Goal: Use online tool/utility: Utilize a website feature to perform a specific function

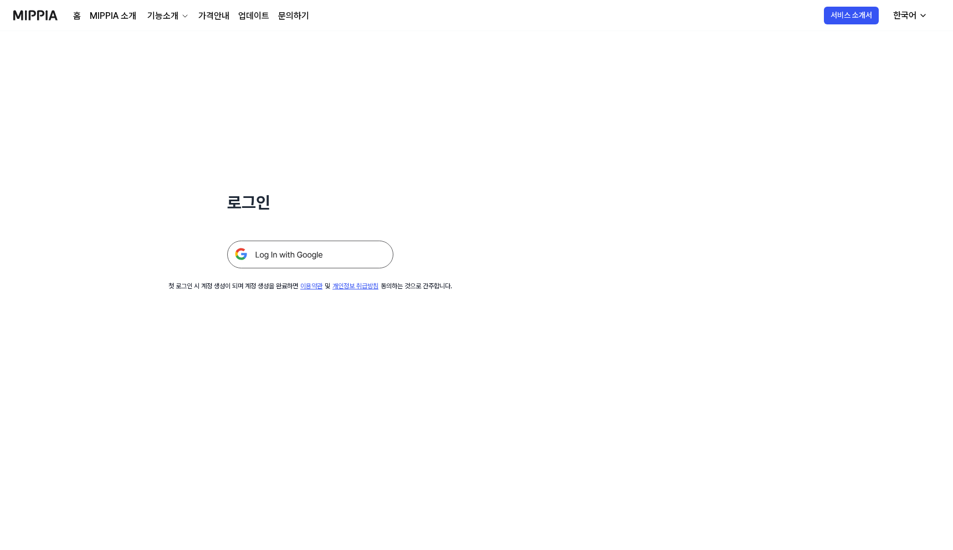
click at [294, 261] on img at bounding box center [310, 255] width 166 height 28
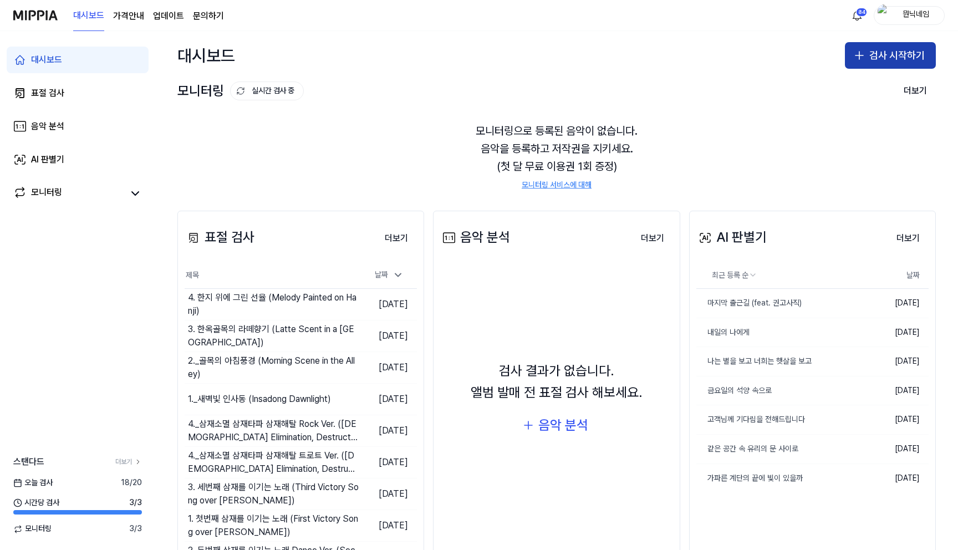
click at [896, 57] on button "검사 시작하기" at bounding box center [890, 55] width 91 height 27
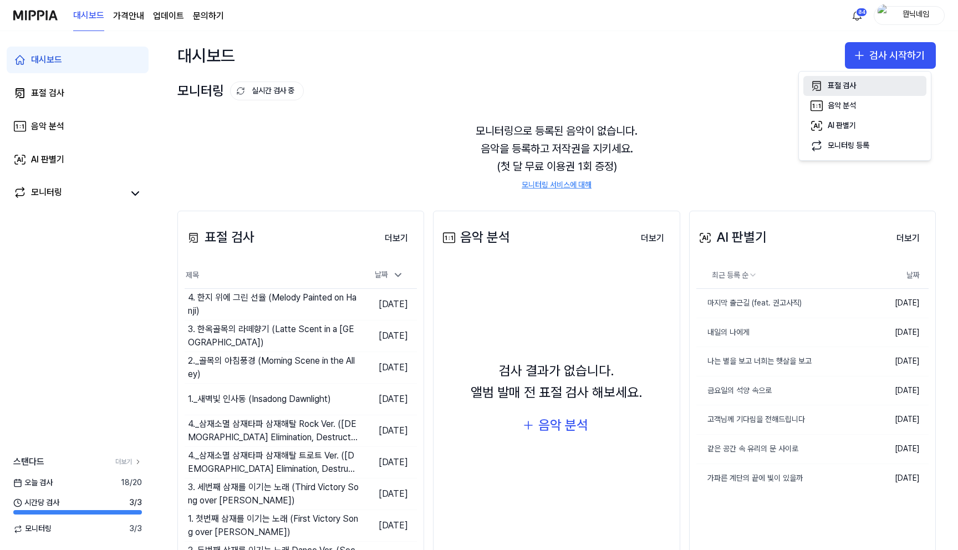
click at [840, 89] on div "표절 검사" at bounding box center [842, 85] width 28 height 11
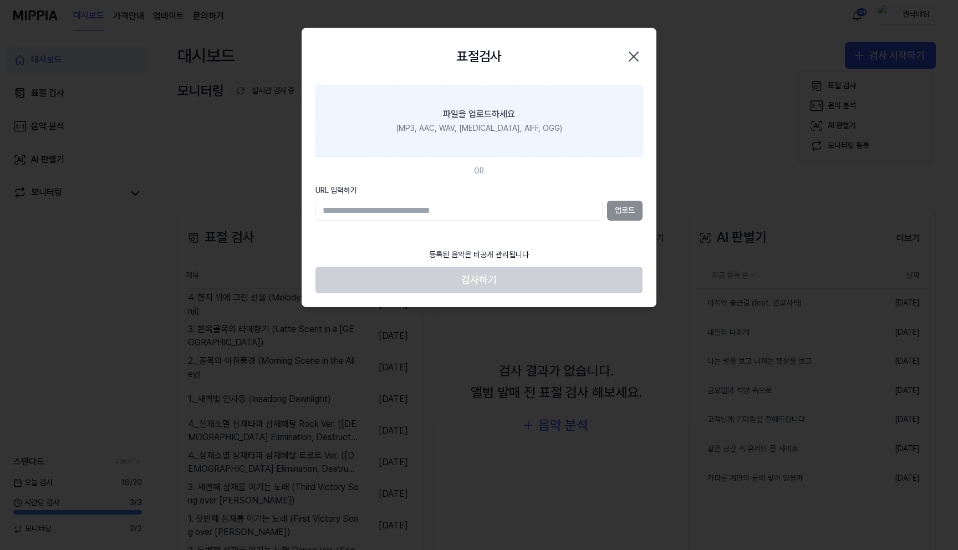
click at [548, 142] on label "파일을 업로드하세요 (MP3, AAC, WAV, FLAC, AIFF, OGG)" at bounding box center [478, 121] width 327 height 72
click at [0, 0] on input "파일을 업로드하세요 (MP3, AAC, WAV, FLAC, AIFF, OGG)" at bounding box center [0, 0] width 0 height 0
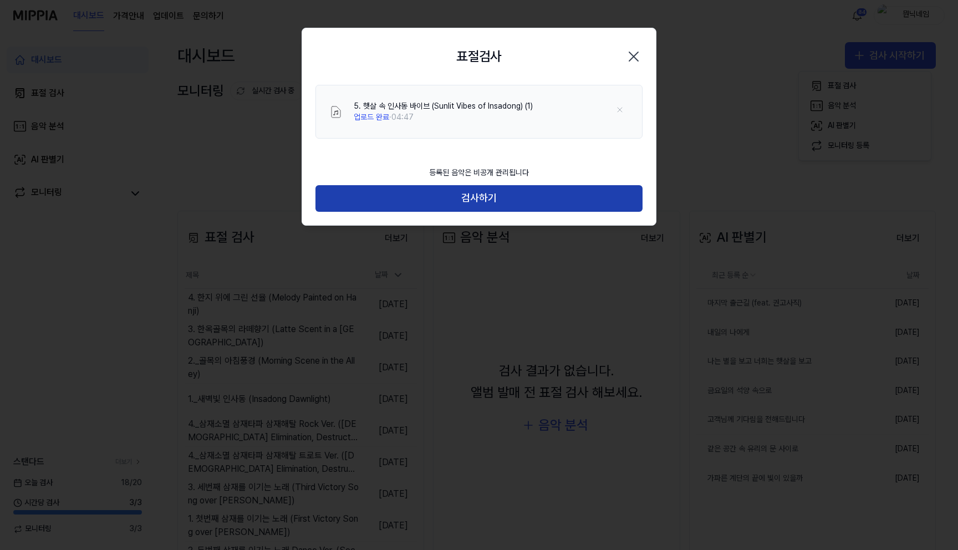
click at [479, 186] on button "검사하기" at bounding box center [478, 198] width 327 height 27
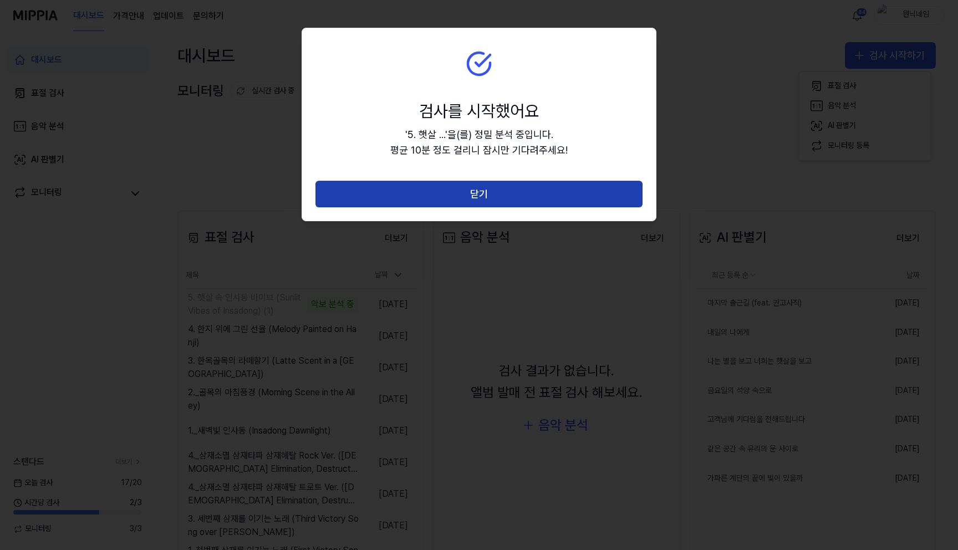
click at [420, 183] on button "닫기" at bounding box center [478, 194] width 327 height 27
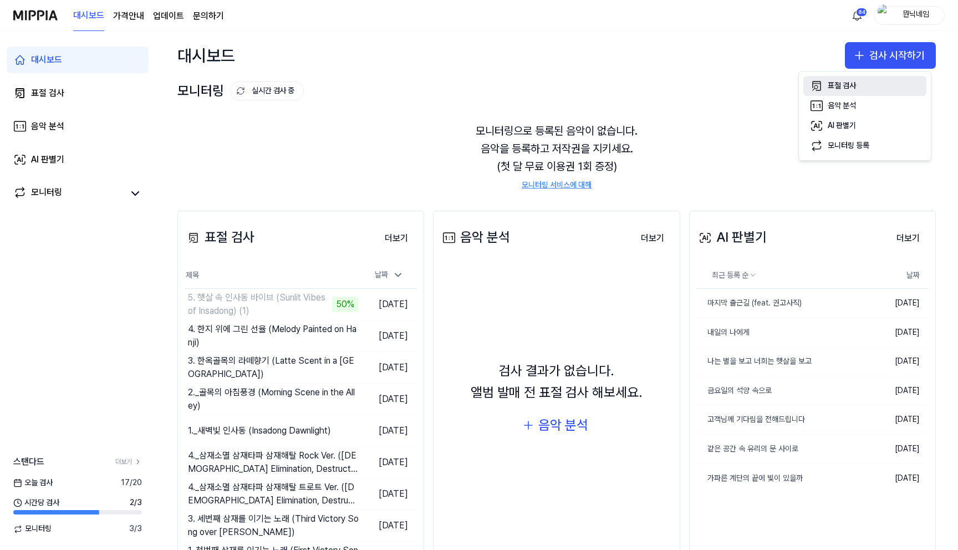
click at [846, 90] on div "표절 검사" at bounding box center [842, 85] width 28 height 11
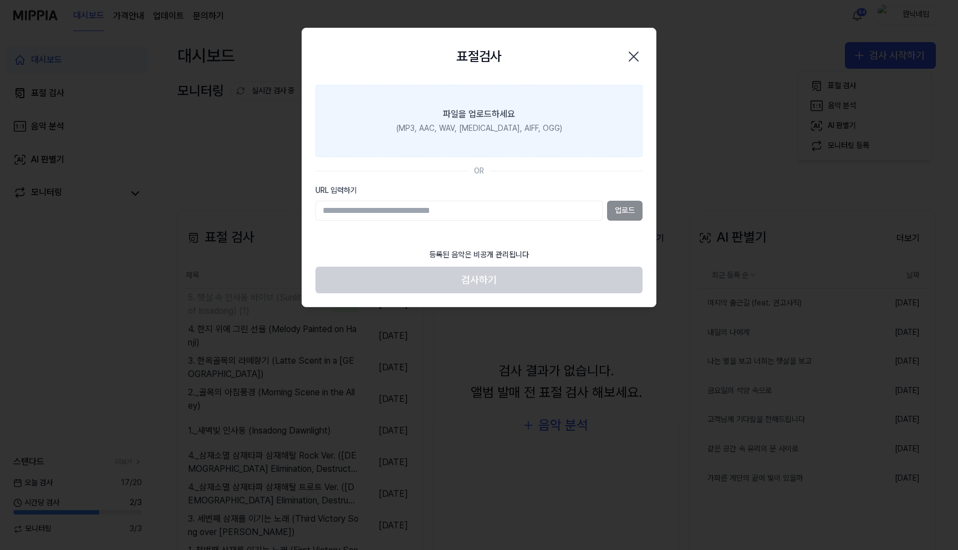
click at [506, 115] on div "파일을 업로드하세요" at bounding box center [479, 114] width 72 height 13
click at [0, 0] on input "파일을 업로드하세요 (MP3, AAC, WAV, FLAC, AIFF, OGG)" at bounding box center [0, 0] width 0 height 0
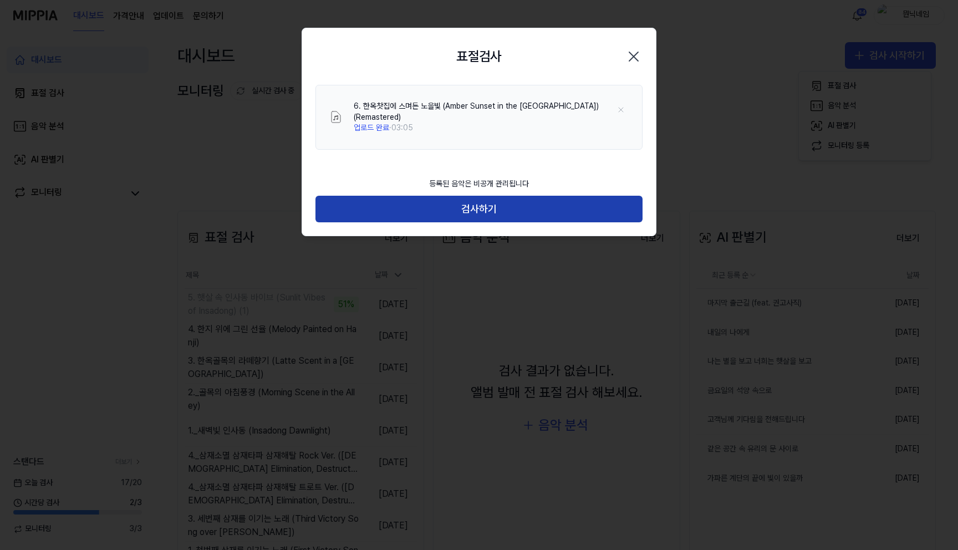
click at [471, 210] on button "검사하기" at bounding box center [478, 209] width 327 height 27
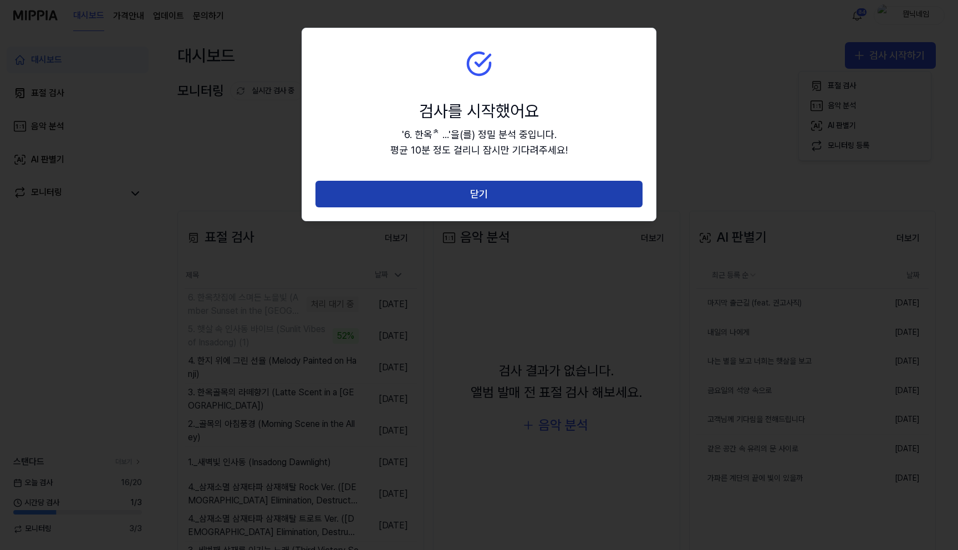
click at [473, 193] on button "닫기" at bounding box center [478, 194] width 327 height 27
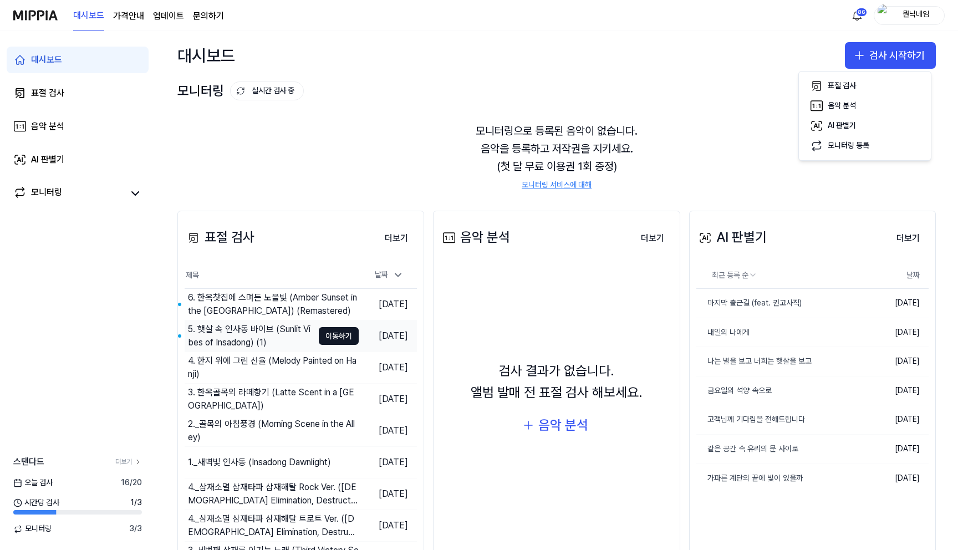
click at [278, 321] on div "5. 햇살 속 인사동 바이브 (Sunlit Vibes of Insadong) (1)" at bounding box center [249, 335] width 129 height 31
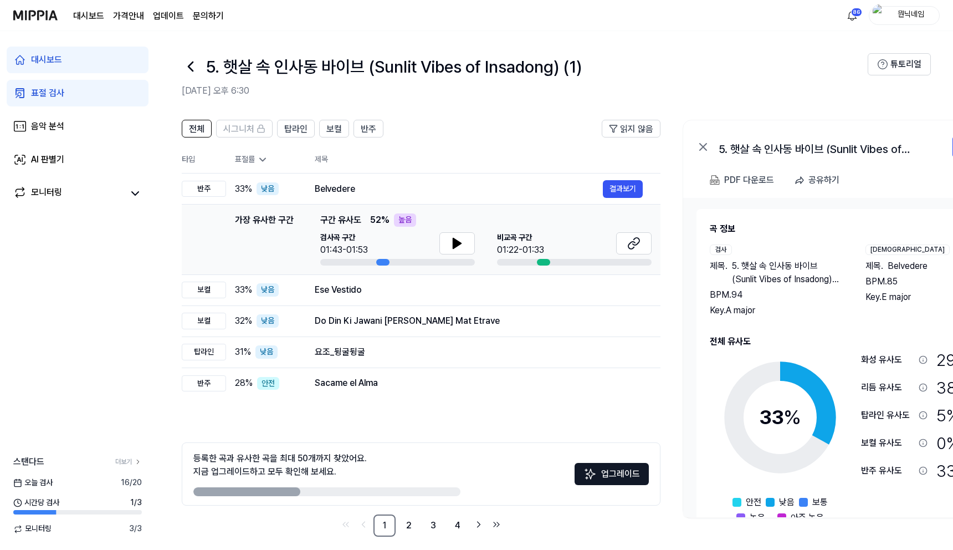
click at [185, 67] on icon at bounding box center [191, 67] width 18 height 18
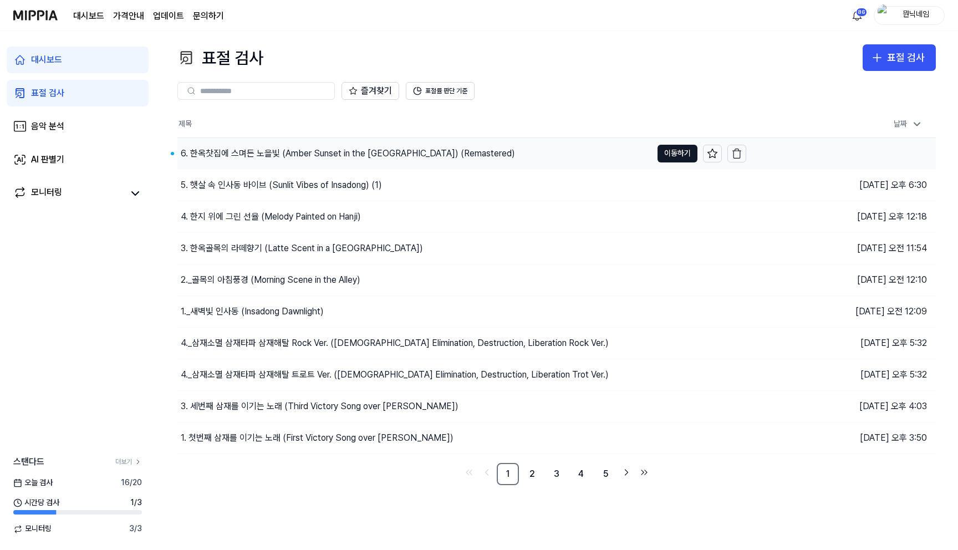
click at [234, 150] on div "6. 한옥찻집에 스며든 노을빛 (Amber Sunset in the Hanok Tea House) (Remas…" at bounding box center [348, 153] width 334 height 13
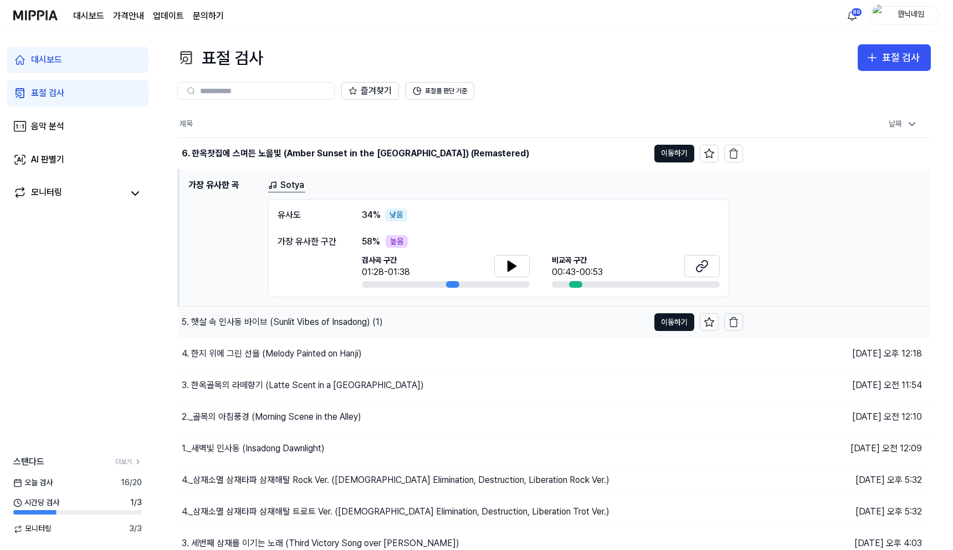
click at [252, 325] on div "5. 햇살 속 인사동 바이브 (Sunlit Vibes of Insadong) (1)" at bounding box center [282, 321] width 201 height 13
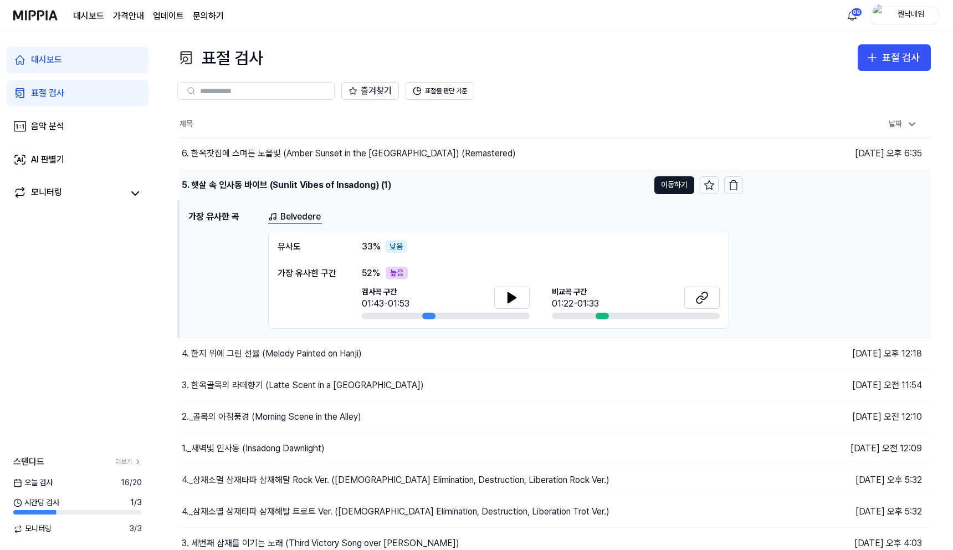
click at [397, 188] on div "5. 햇살 속 인사동 바이브 (Sunlit Vibes of Insadong) (1)" at bounding box center [413, 185] width 471 height 31
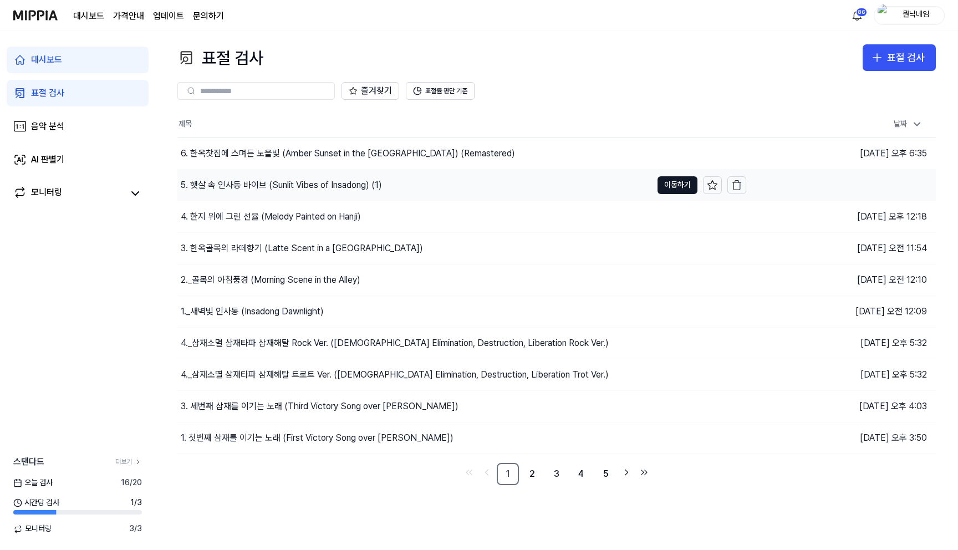
click at [329, 187] on div "5. 햇살 속 인사동 바이브 (Sunlit Vibes of Insadong) (1)" at bounding box center [281, 184] width 201 height 13
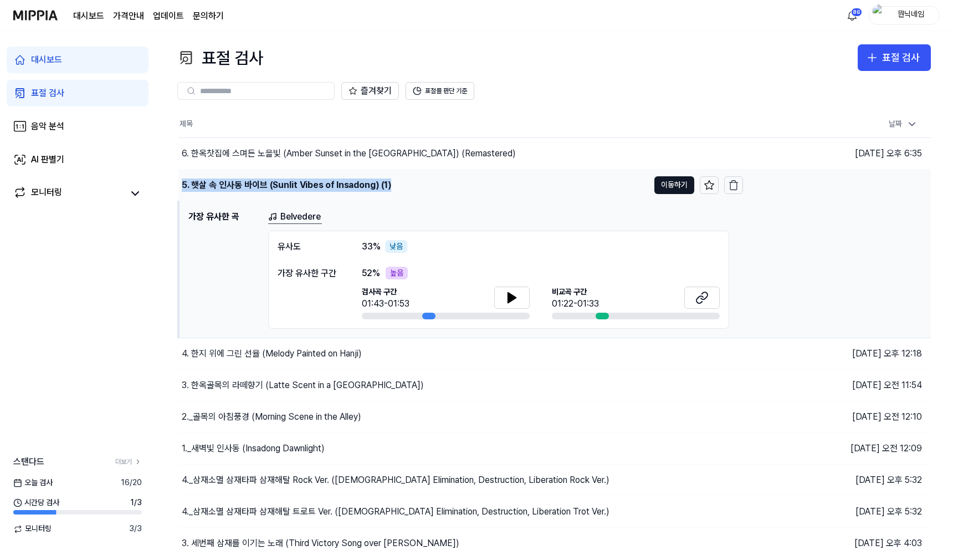
drag, startPoint x: 396, startPoint y: 186, endPoint x: 182, endPoint y: 185, distance: 213.4
click at [182, 185] on div "5. 햇살 속 인사동 바이브 (Sunlit Vibes of Insadong) (1)" at bounding box center [413, 185] width 471 height 31
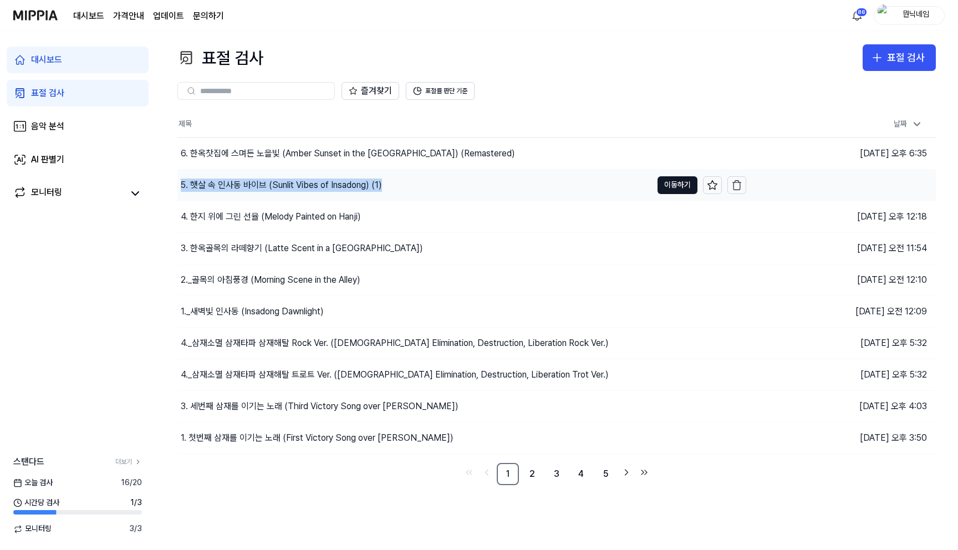
copy div "5. 햇살 속 인사동 바이브 (Sunlit Vibes of Insadong) (1)"
click at [661, 191] on button "이동하기" at bounding box center [677, 185] width 40 height 18
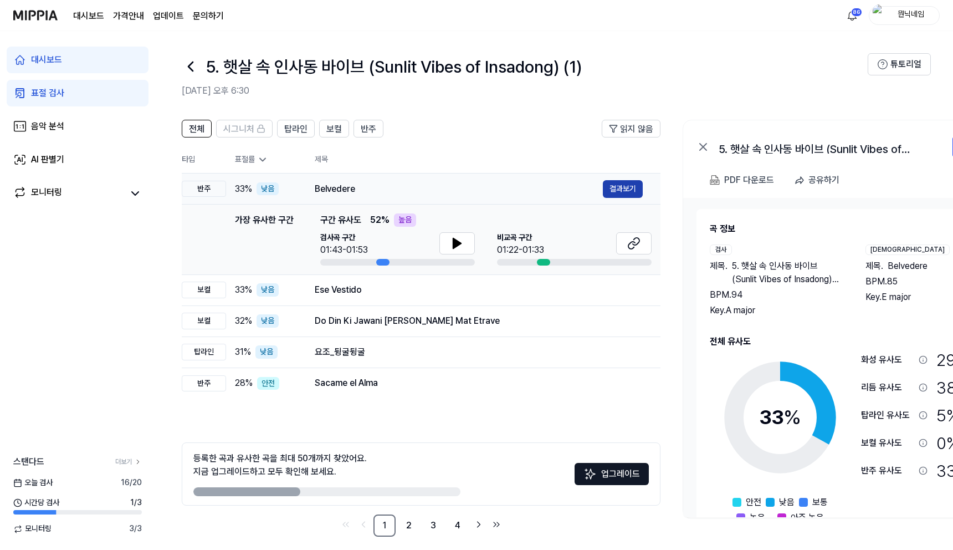
click at [630, 185] on button "결과보기" at bounding box center [623, 189] width 40 height 18
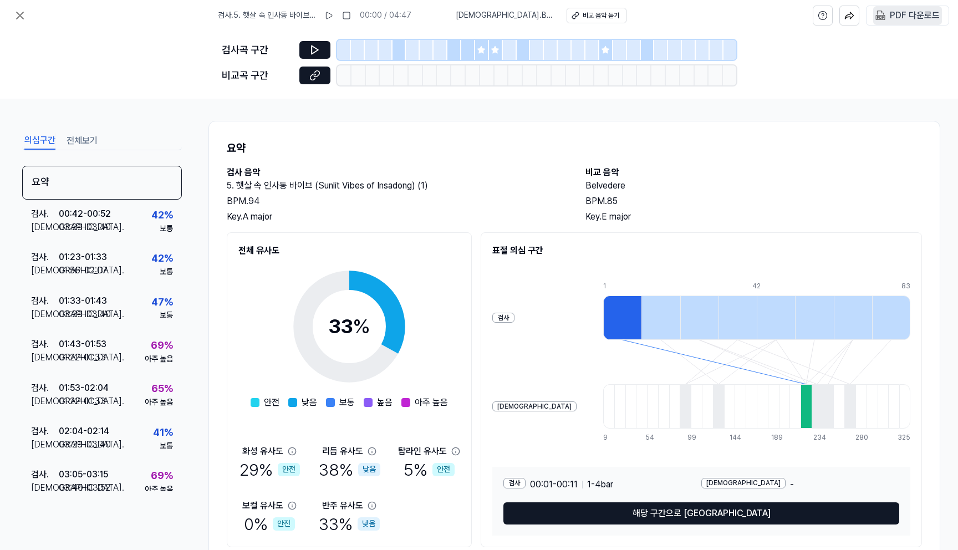
click at [896, 14] on div "PDF 다운로드" at bounding box center [915, 15] width 50 height 14
click at [11, 23] on button at bounding box center [20, 15] width 22 height 22
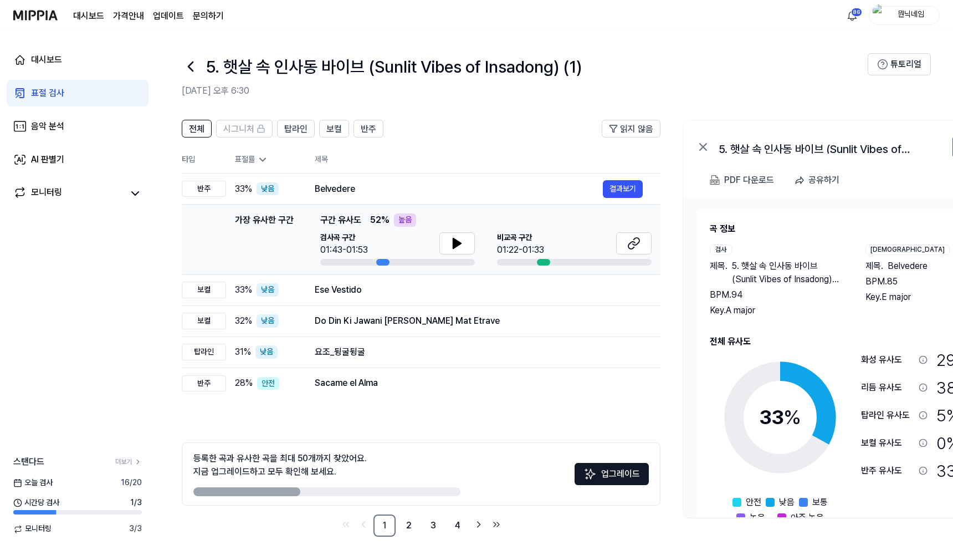
click at [191, 70] on icon at bounding box center [191, 67] width 18 height 18
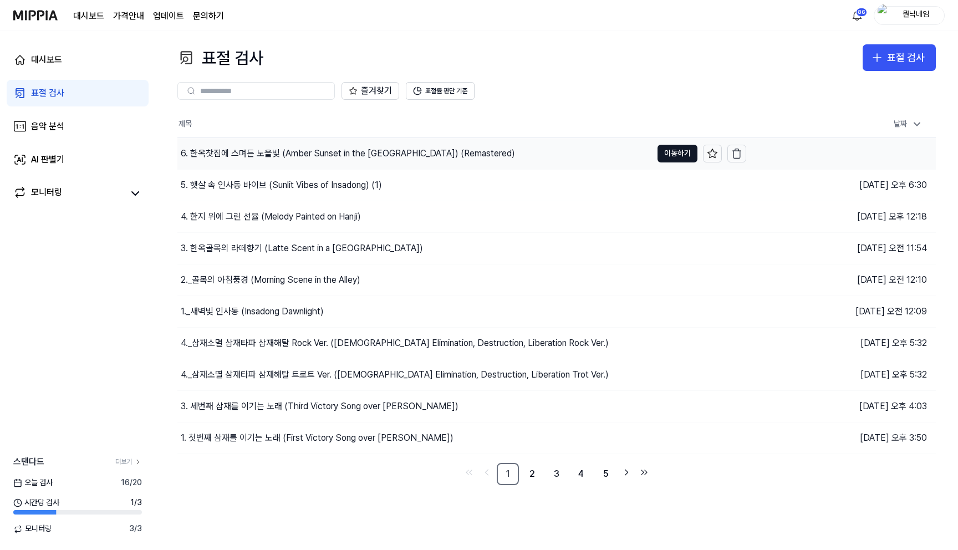
click at [284, 155] on div "6. 한옥찻집에 스며든 노을빛 (Amber Sunset in the Hanok Tea House) (Remas…" at bounding box center [348, 153] width 334 height 13
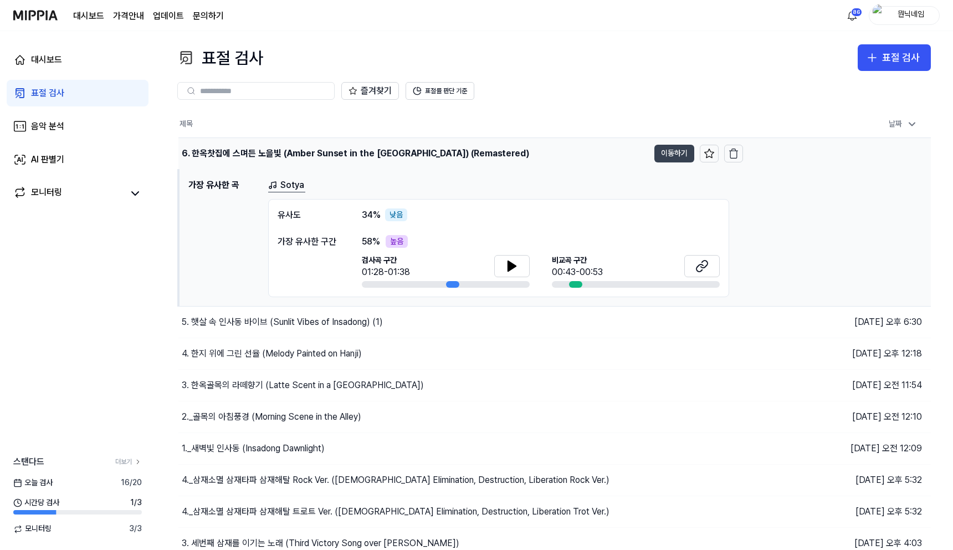
click at [667, 155] on button "이동하기" at bounding box center [675, 154] width 40 height 18
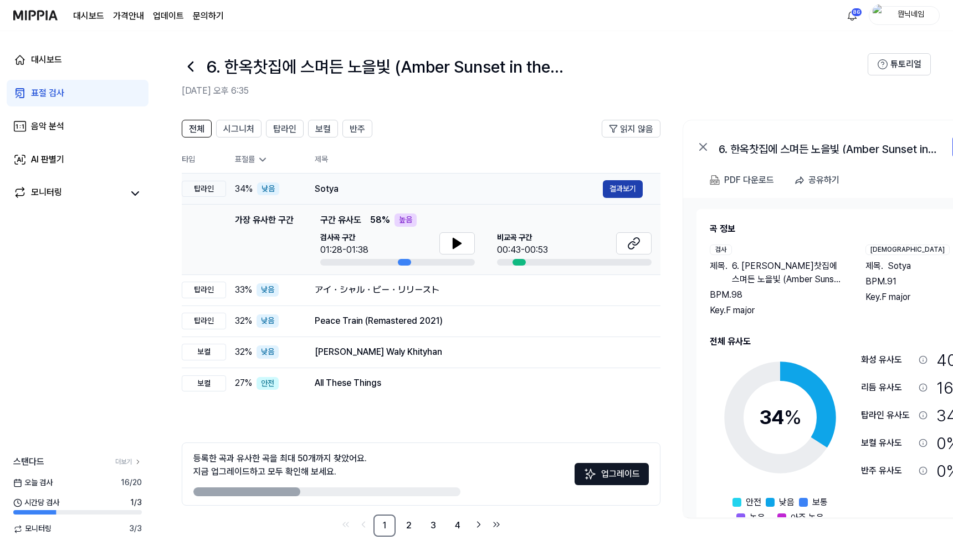
click at [629, 197] on button "결과보기" at bounding box center [623, 189] width 40 height 18
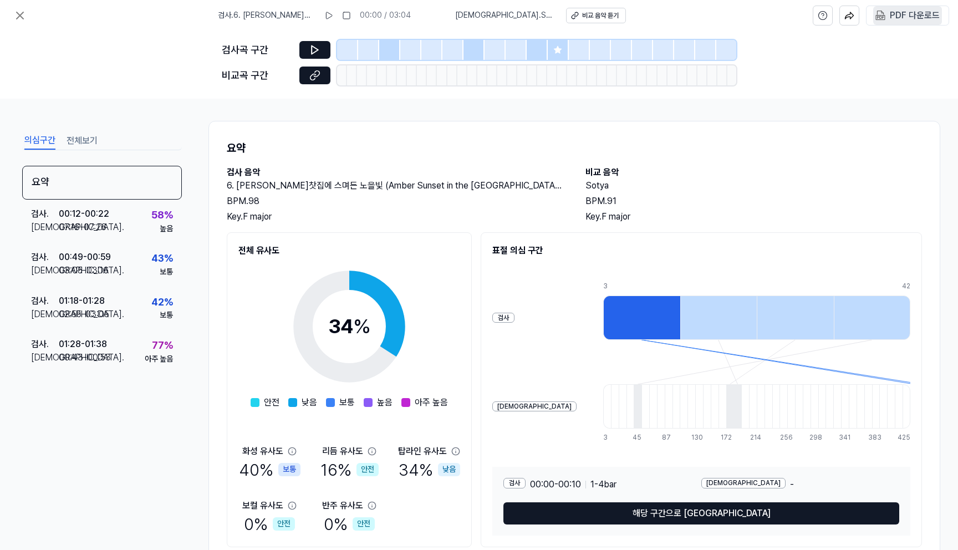
click at [932, 16] on div "PDF 다운로드" at bounding box center [915, 15] width 50 height 14
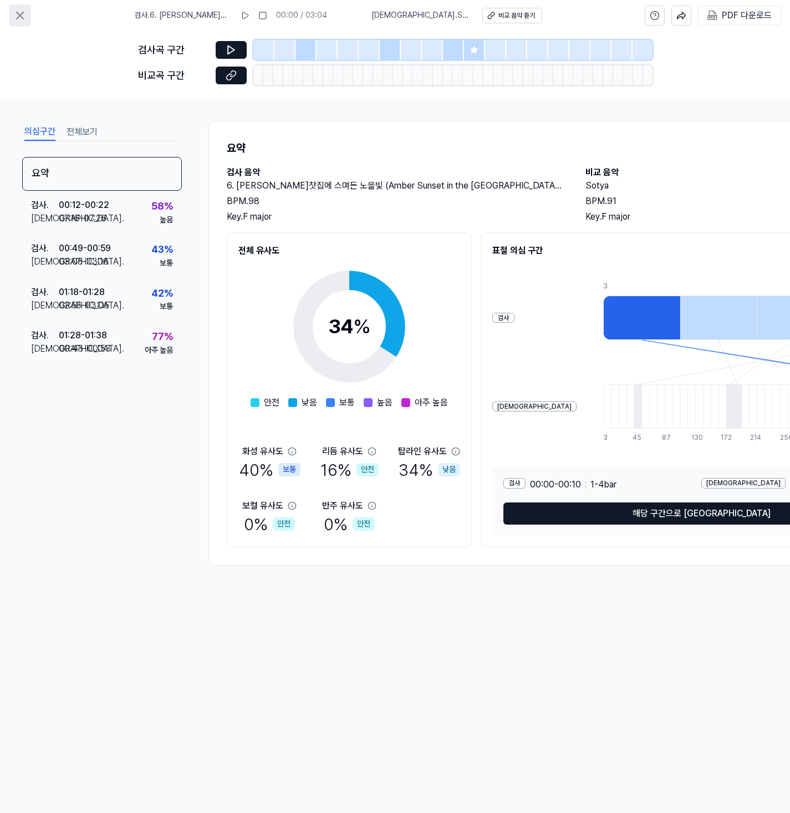
click at [16, 17] on icon at bounding box center [19, 15] width 13 height 13
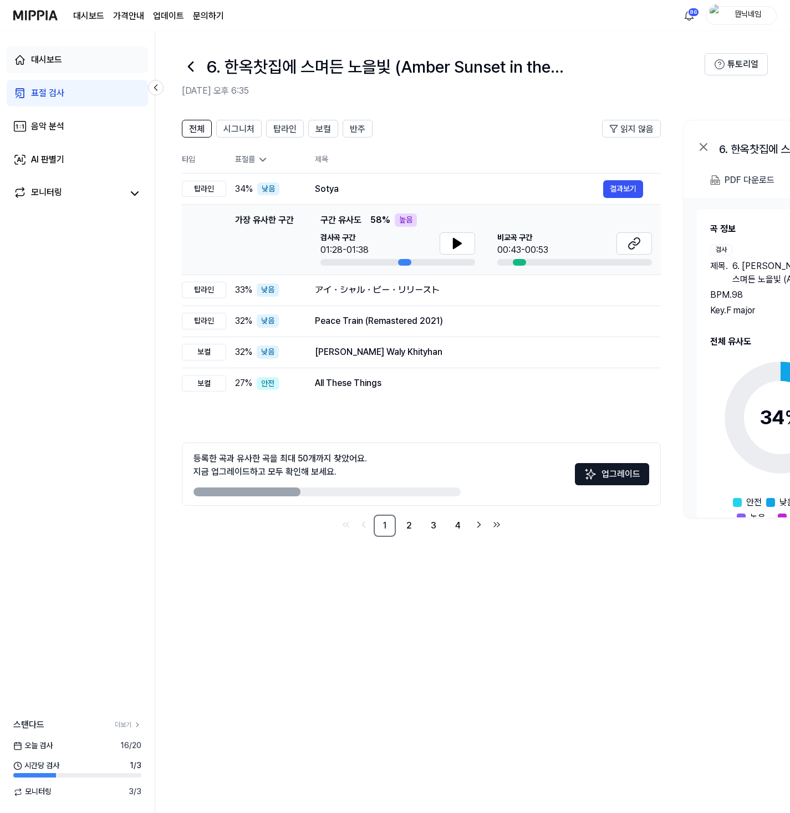
click at [66, 69] on link "대시보드" at bounding box center [77, 60] width 141 height 27
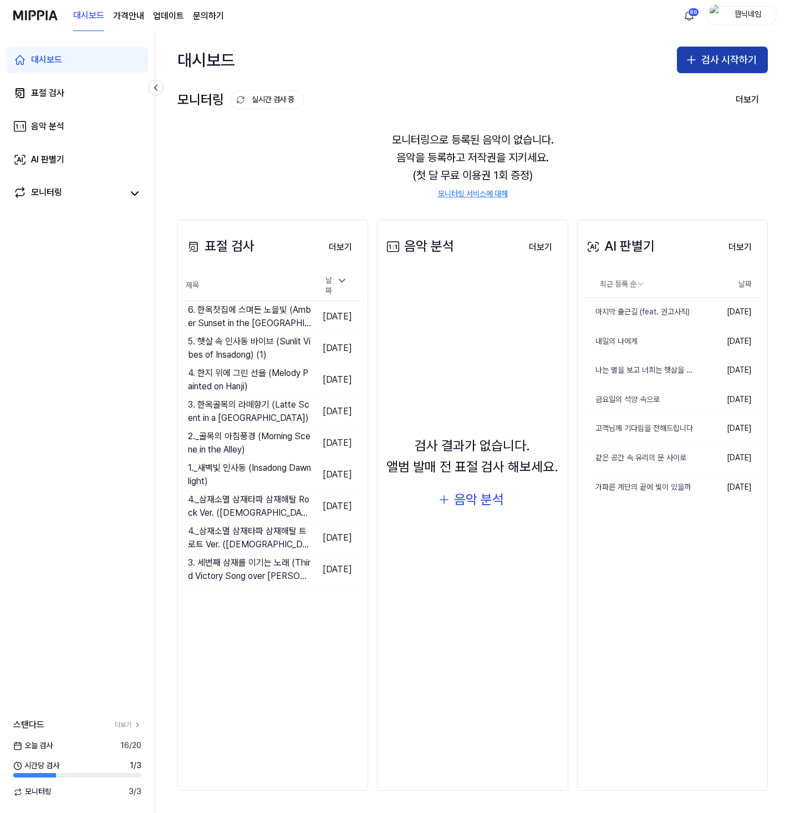
click at [733, 65] on button "검사 시작하기" at bounding box center [722, 60] width 91 height 27
click at [703, 88] on button "표절 검사" at bounding box center [701, 90] width 123 height 20
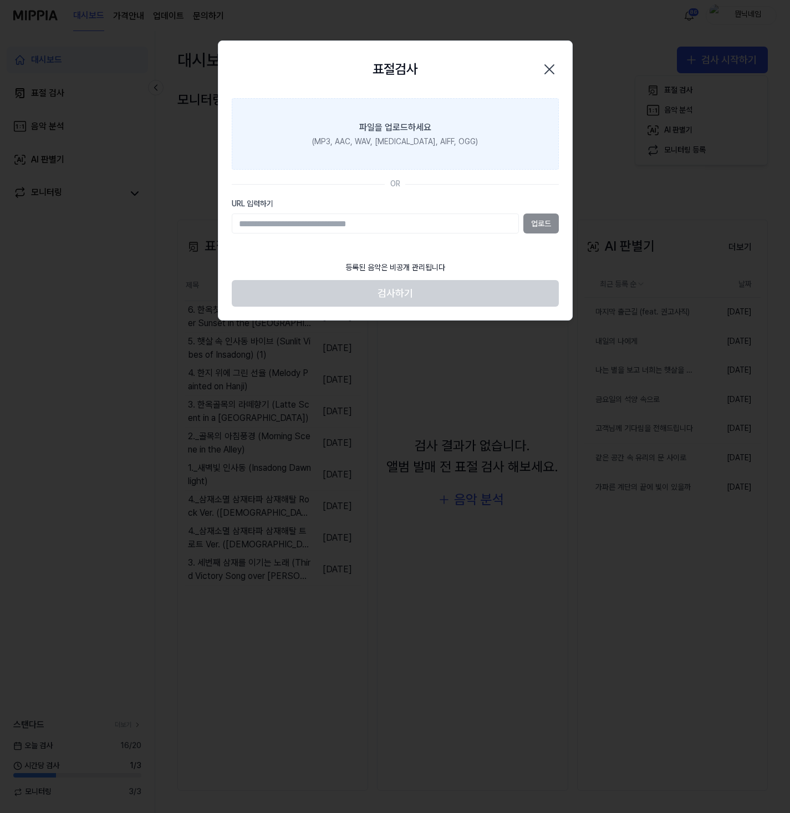
click at [356, 143] on div "(MP3, AAC, WAV, FLAC, AIFF, OGG)" at bounding box center [395, 141] width 166 height 11
click at [0, 0] on input "파일을 업로드하세요 (MP3, AAC, WAV, FLAC, AIFF, OGG)" at bounding box center [0, 0] width 0 height 0
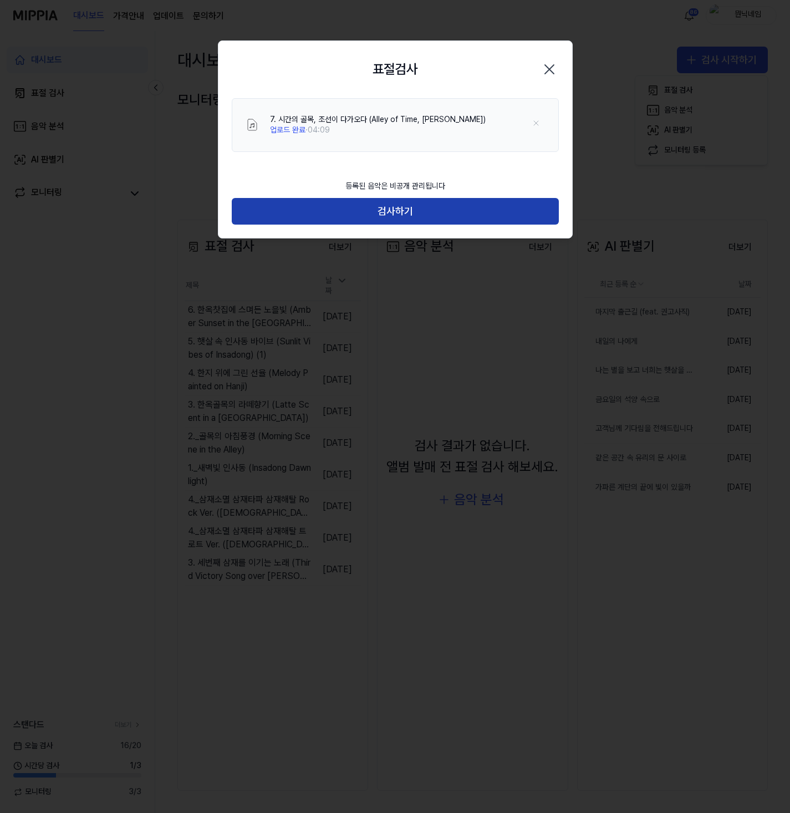
click at [382, 221] on button "검사하기" at bounding box center [395, 211] width 327 height 27
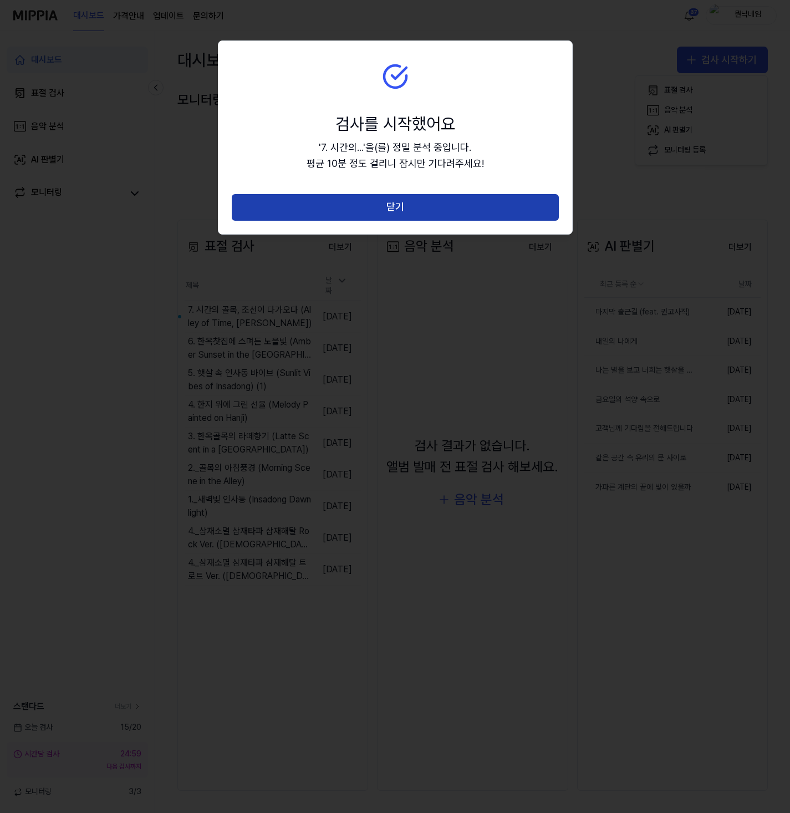
click at [350, 202] on button "닫기" at bounding box center [395, 207] width 327 height 27
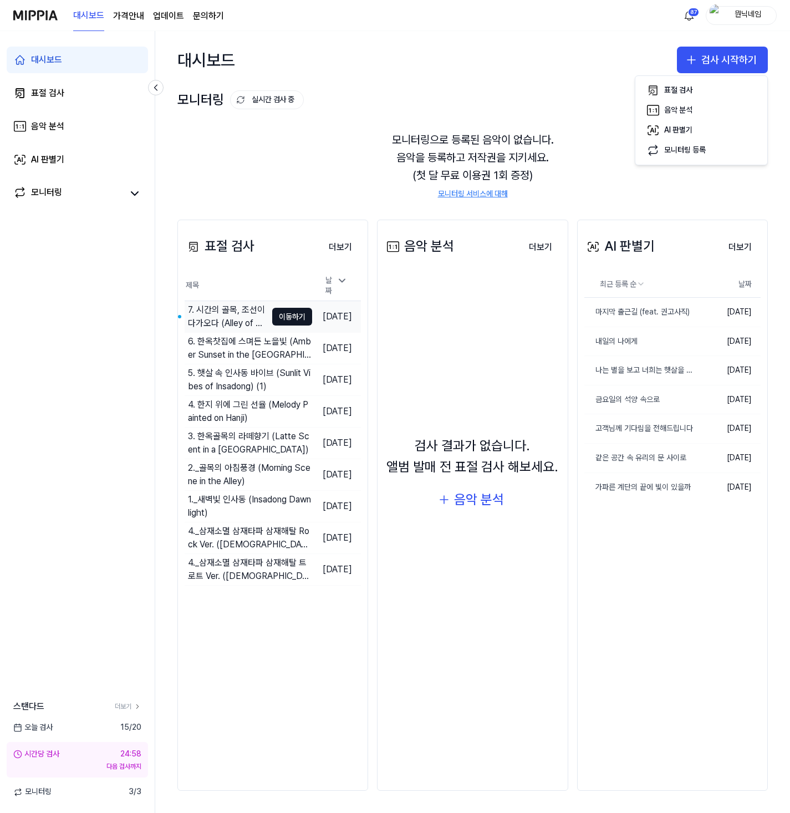
click at [202, 314] on div "7. 시간의 골목, 조선이 다가오다 (Alley of Time, Joseon Awaits)" at bounding box center [227, 316] width 79 height 27
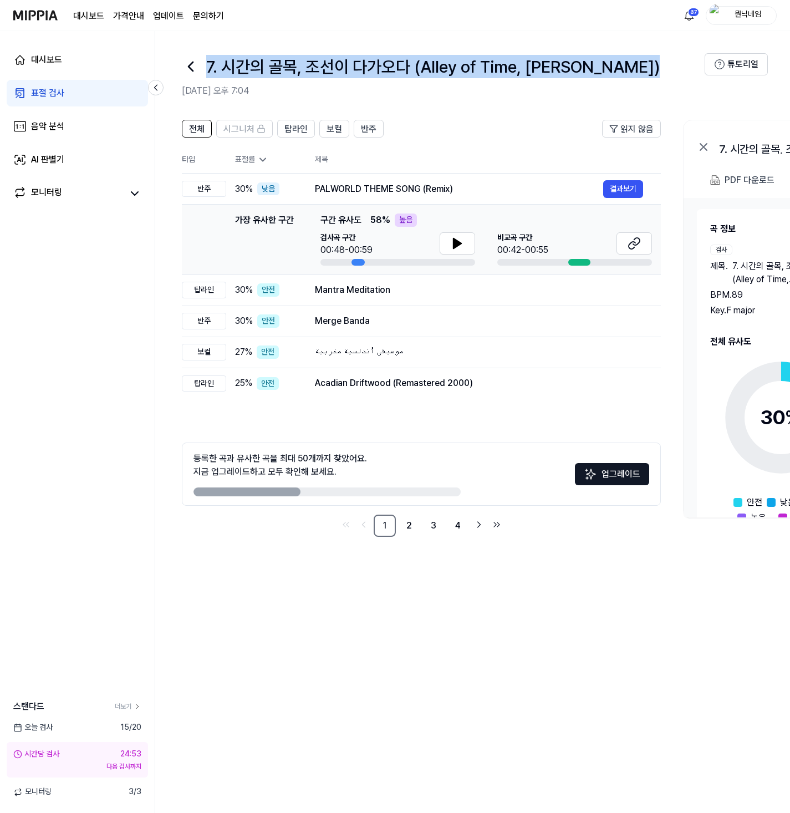
drag, startPoint x: 232, startPoint y: 69, endPoint x: 642, endPoint y: 59, distance: 409.7
click at [641, 59] on h1 "7. 시간의 골목, 조선이 다가오다 (Alley of Time, Joseon Awaits)" at bounding box center [432, 66] width 453 height 23
copy h1 "7. 시간의 골목, 조선이 다가오다 (Alley of Time, Joseon Awaits)"
click at [621, 187] on button "결과보기" at bounding box center [623, 189] width 40 height 18
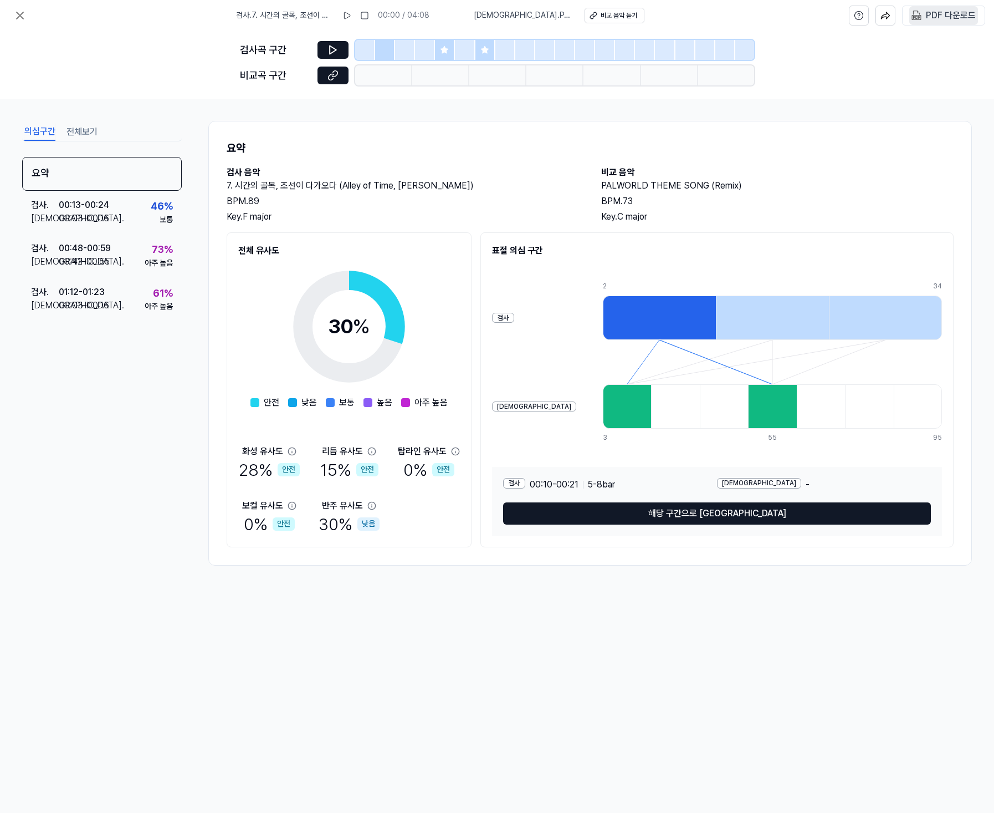
click at [949, 22] on div "PDF 다운로드" at bounding box center [951, 15] width 50 height 14
click at [19, 20] on icon at bounding box center [19, 15] width 13 height 13
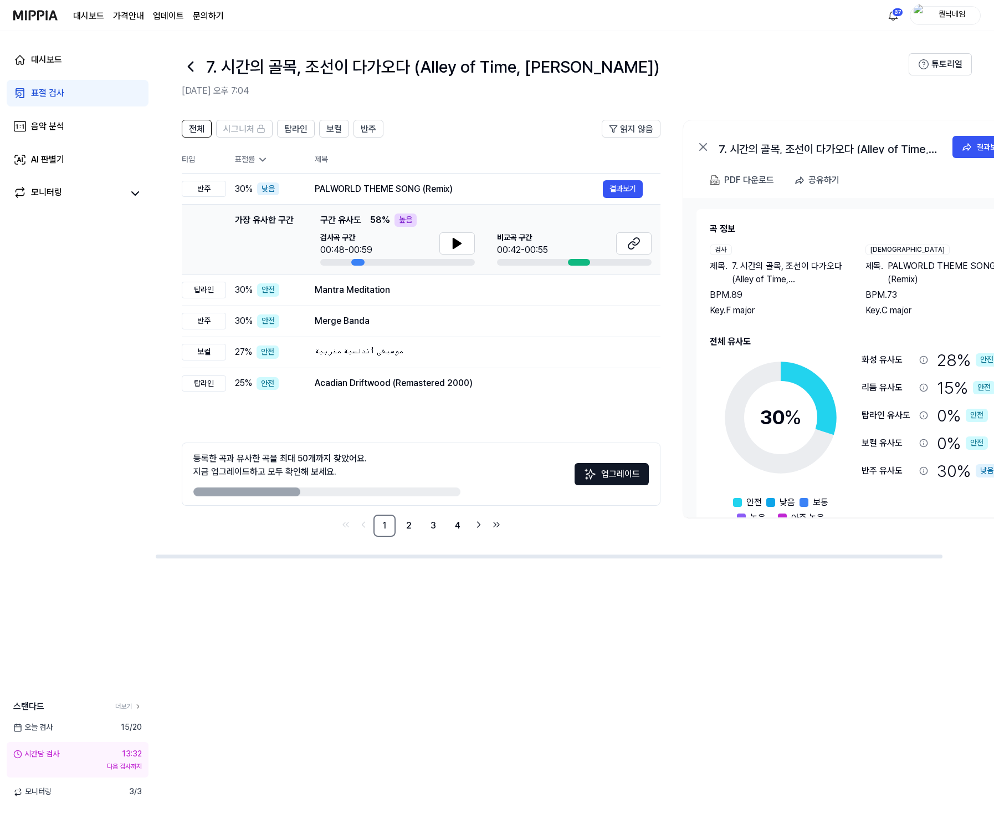
click at [191, 68] on icon at bounding box center [190, 66] width 4 height 9
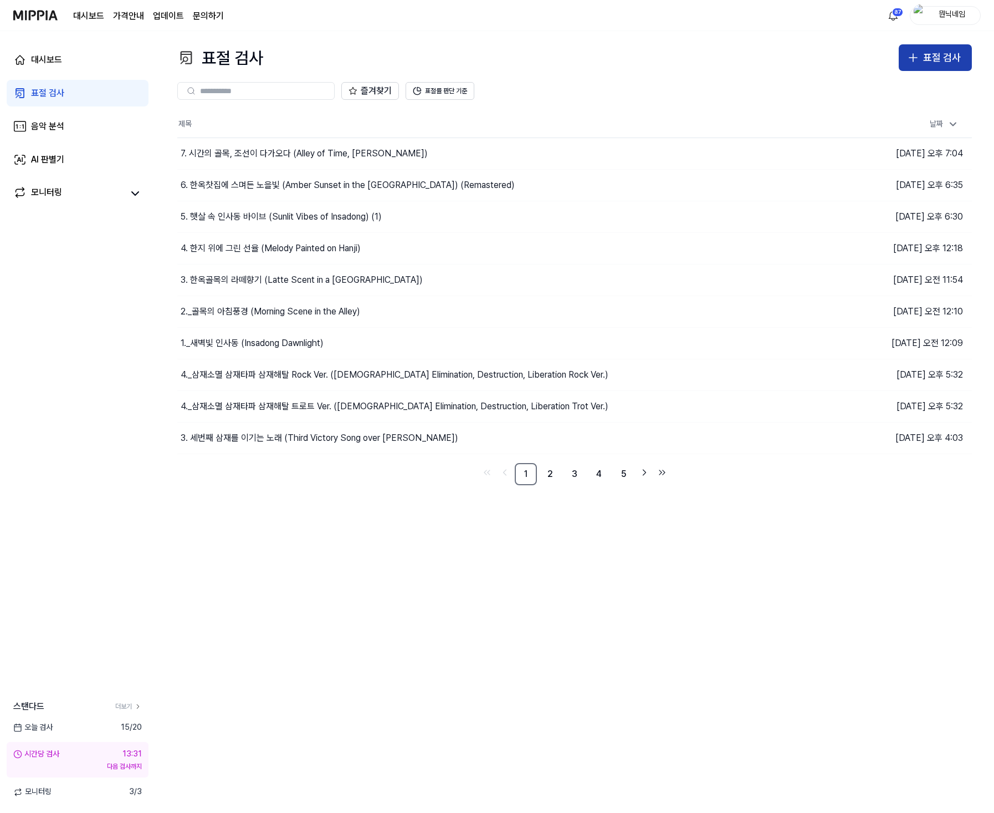
click at [938, 58] on div "표절 검사" at bounding box center [942, 58] width 38 height 16
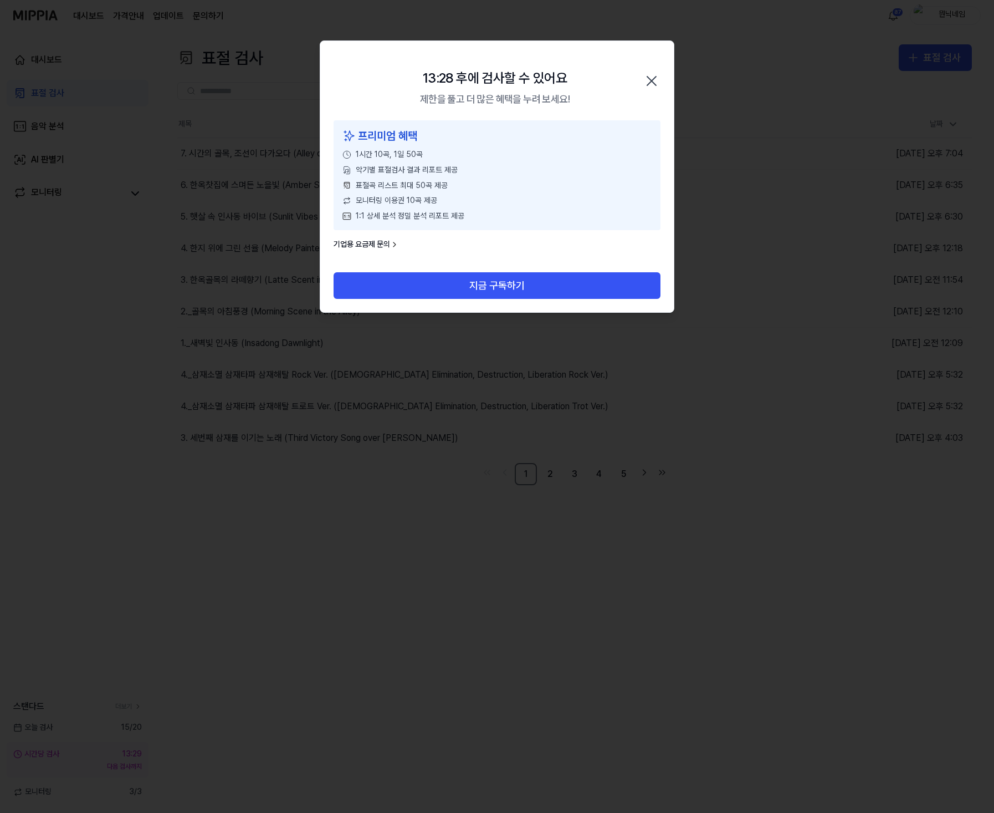
click at [648, 83] on icon "button" at bounding box center [652, 81] width 18 height 18
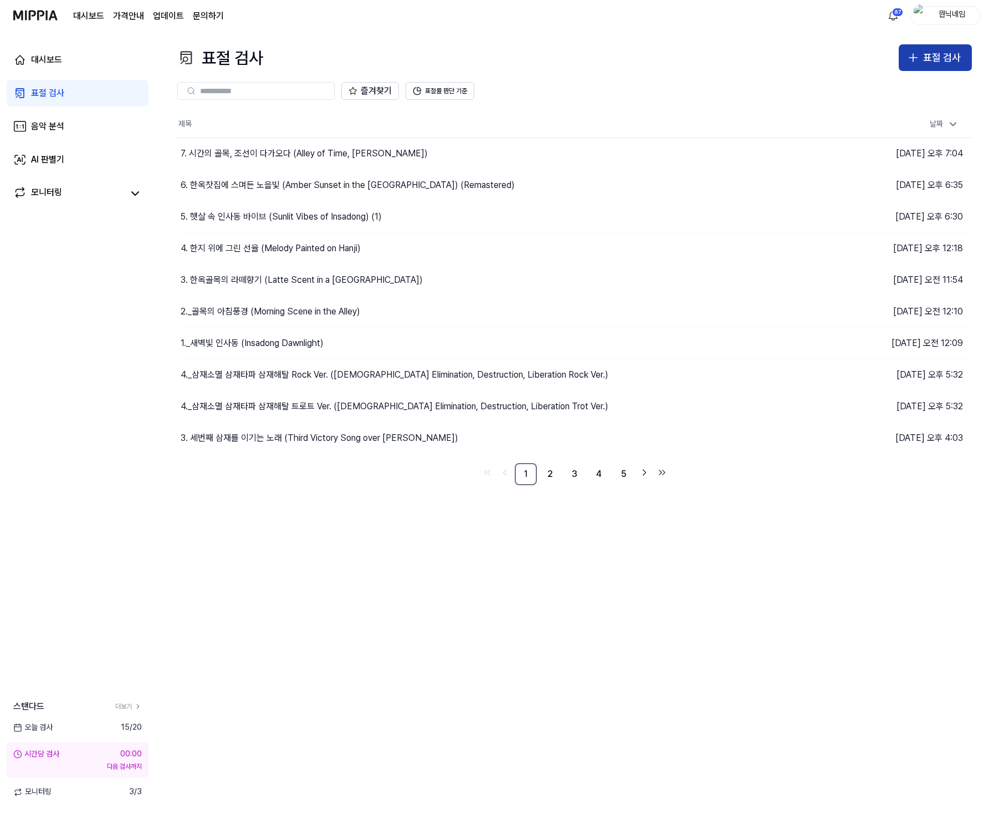
click at [930, 59] on div "표절 검사" at bounding box center [942, 58] width 38 height 16
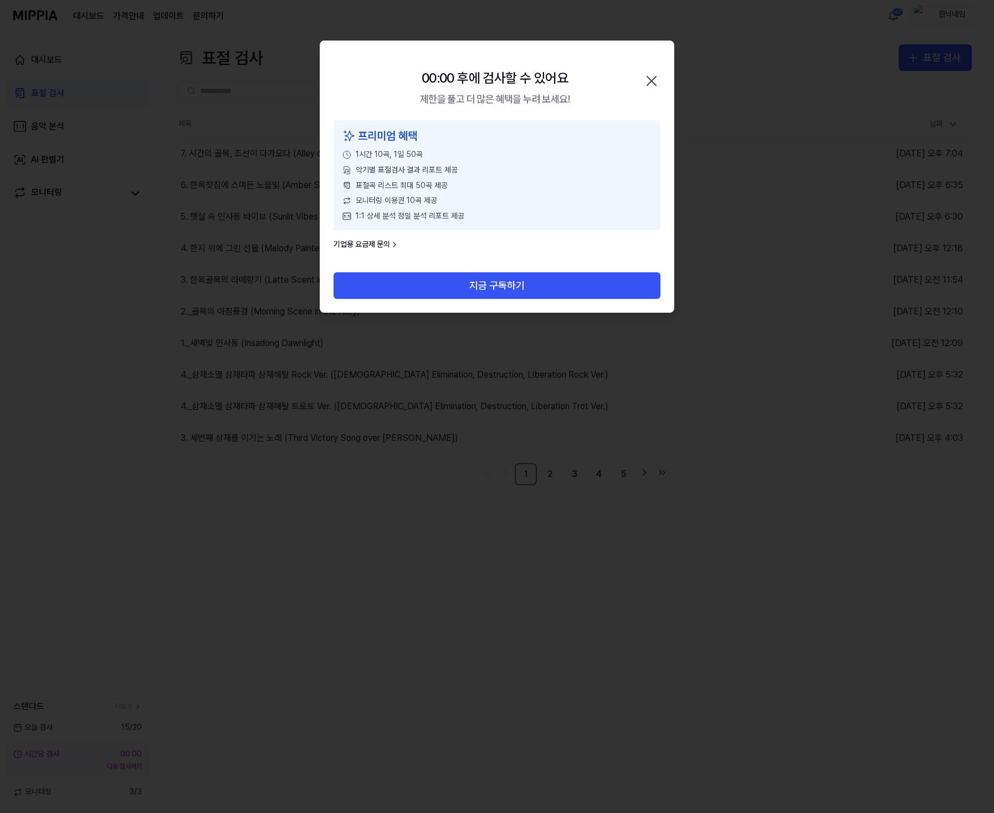
click at [653, 79] on icon "button" at bounding box center [651, 80] width 9 height 9
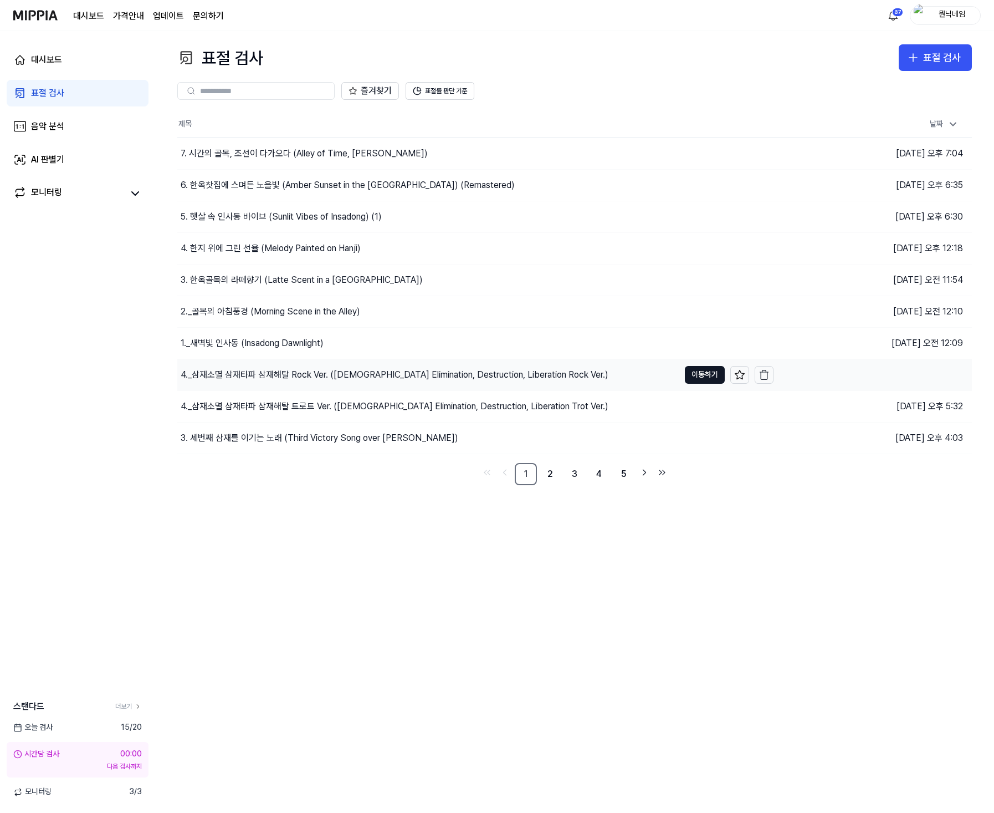
drag, startPoint x: 431, startPoint y: 672, endPoint x: 737, endPoint y: 370, distance: 430.0
click at [431, 549] on div "표절 검사 표절 검사 표절 검사 음악 분석 AI 판별기 즐겨찾기 표절률 판단 기준 제목 날짜 7. 시간의 골목, 조선이 …" at bounding box center [574, 422] width 839 height 782
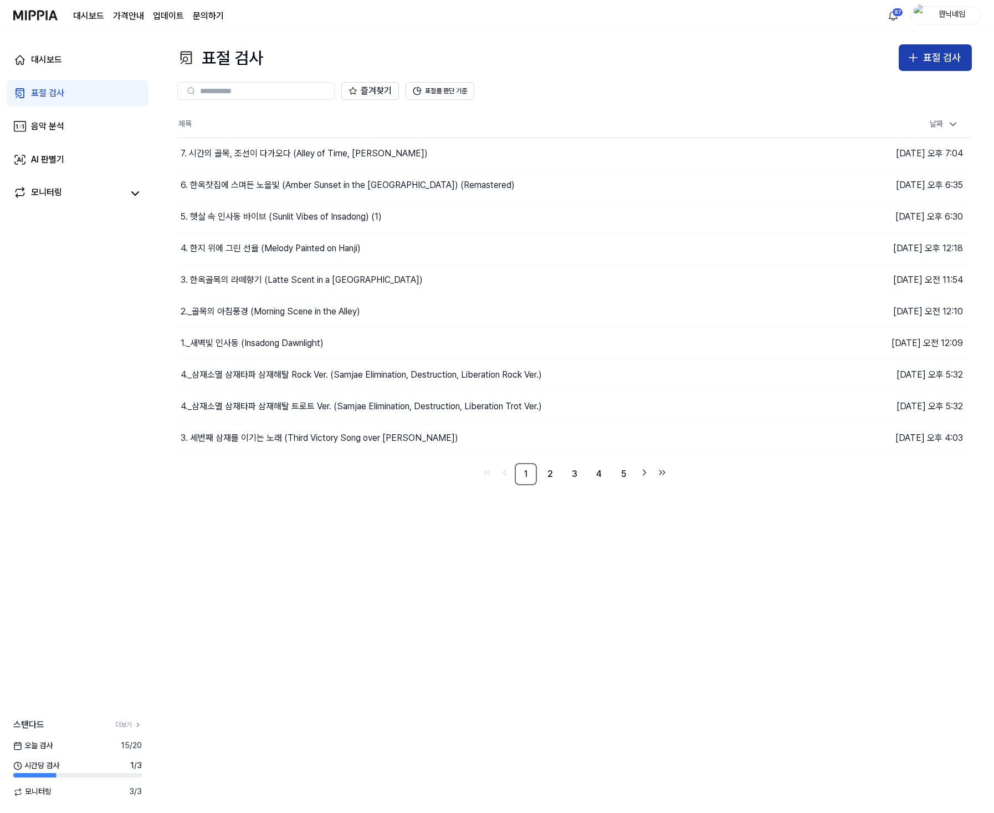
click at [949, 63] on div "표절 검사" at bounding box center [942, 58] width 38 height 16
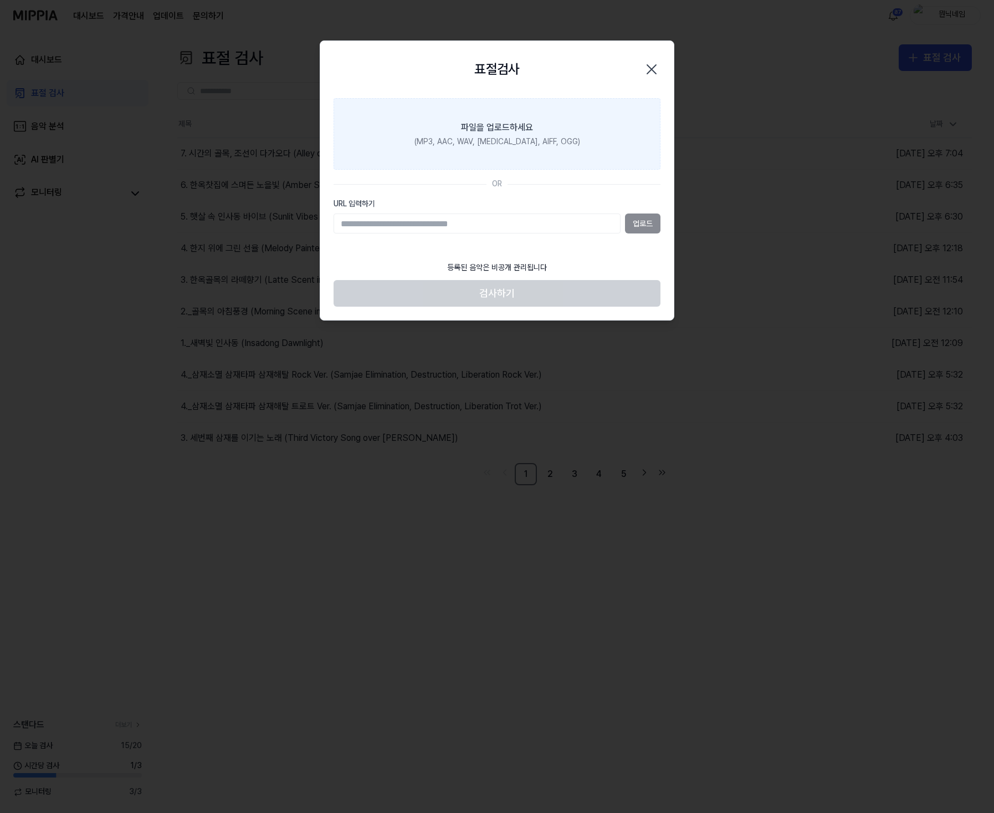
click at [498, 131] on div "파일을 업로드하세요" at bounding box center [497, 127] width 72 height 13
click at [0, 0] on input "파일을 업로드하세요 (MP3, AAC, WAV, FLAC, AIFF, OGG)" at bounding box center [0, 0] width 0 height 0
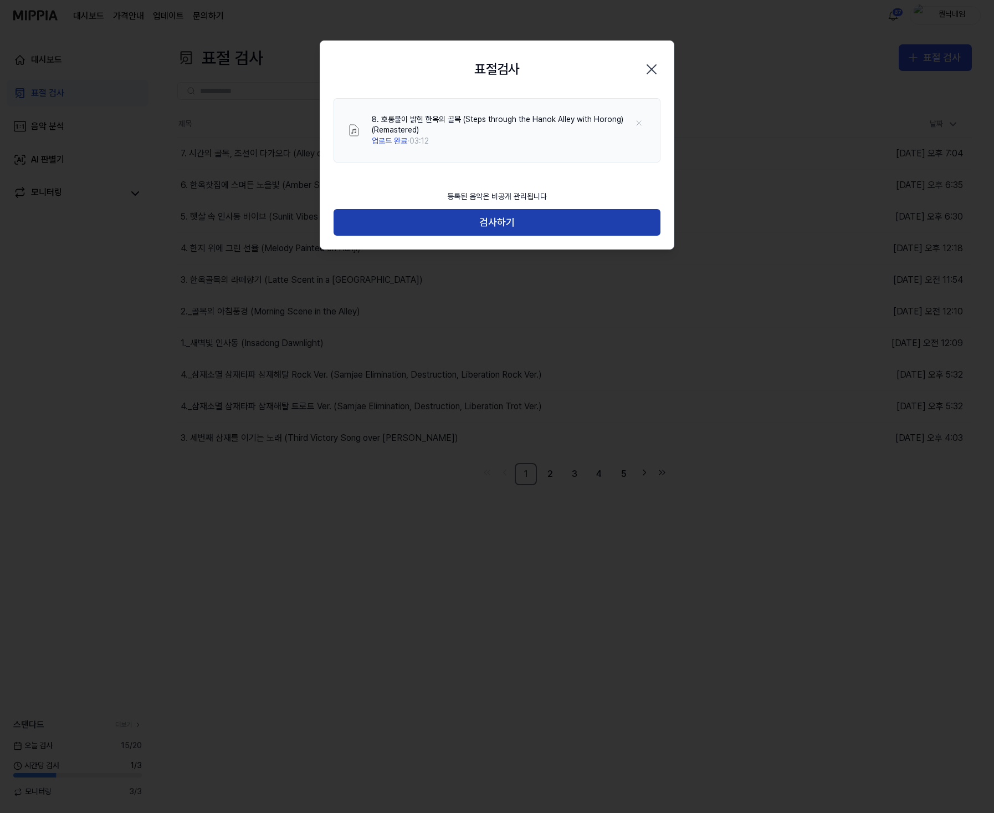
click at [501, 222] on button "검사하기" at bounding box center [497, 222] width 327 height 27
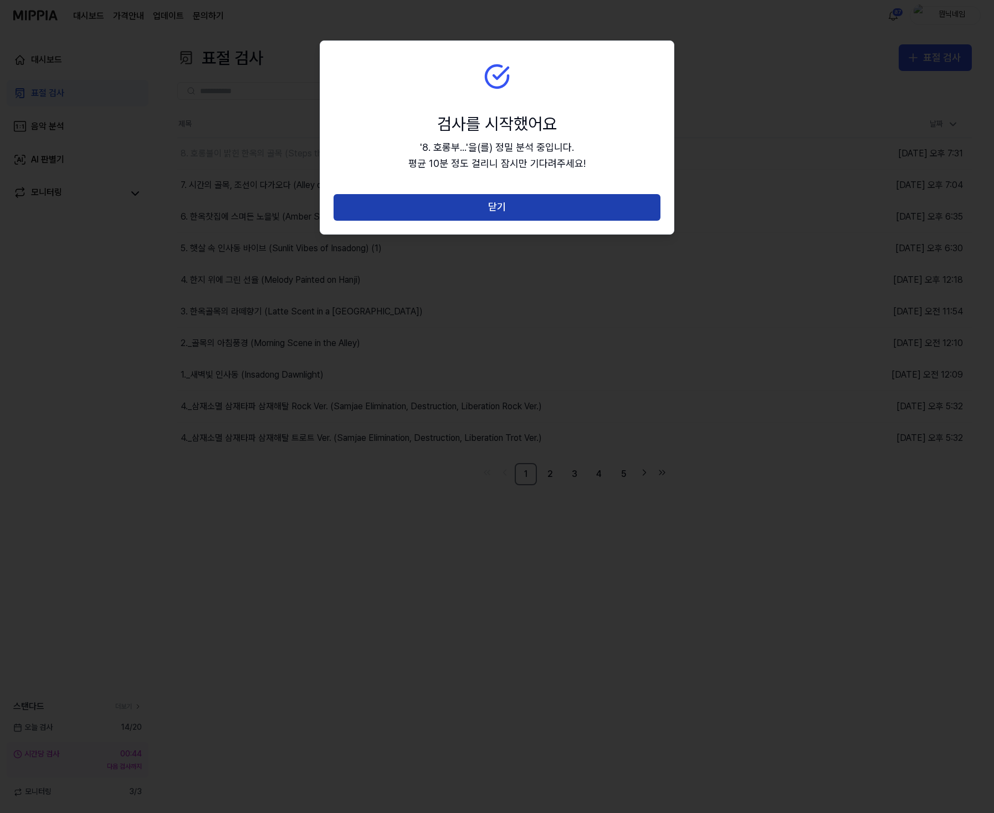
click at [474, 207] on button "닫기" at bounding box center [497, 207] width 327 height 27
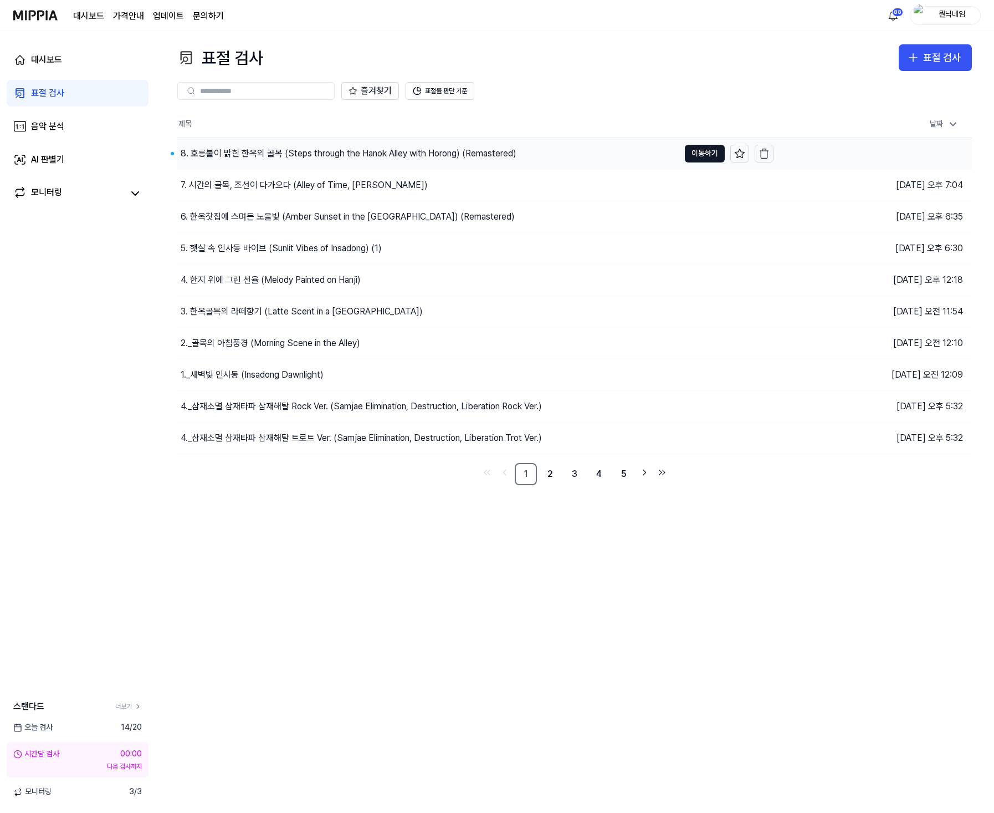
click at [293, 158] on div "8. 호롱불이 밝힌 한옥의 골목 (Steps through the Hanok Alley with Horong…" at bounding box center [349, 153] width 336 height 13
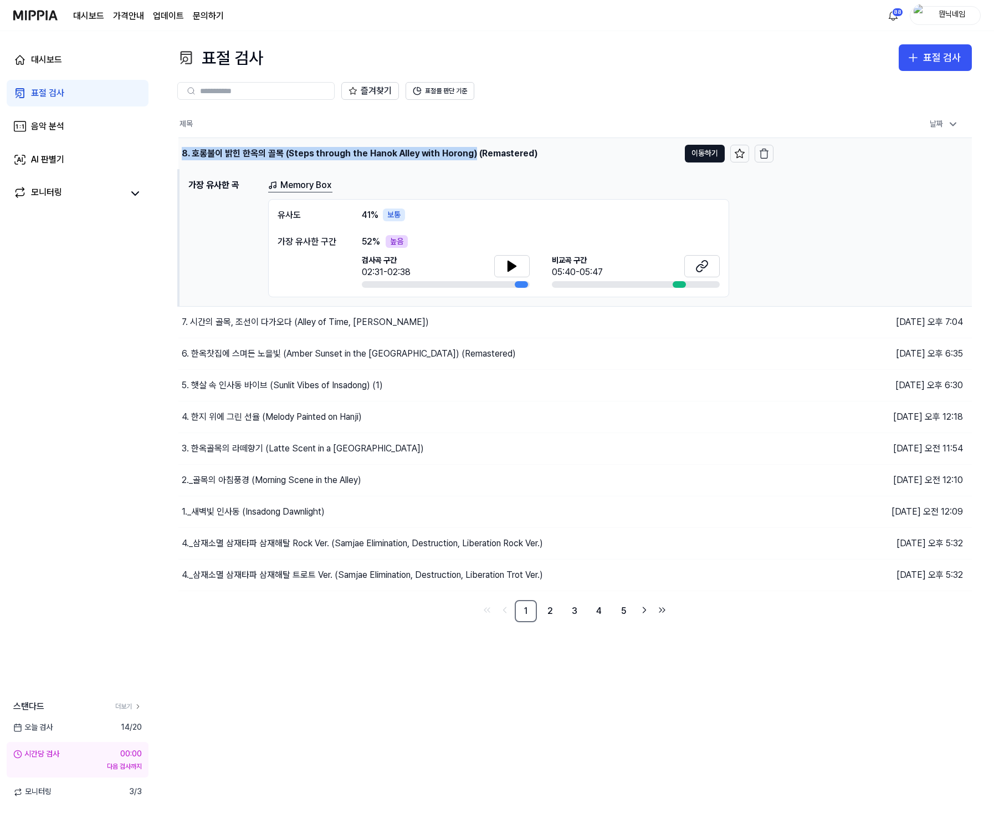
drag, startPoint x: 181, startPoint y: 151, endPoint x: 470, endPoint y: 155, distance: 288.8
click at [470, 155] on div "8. 호롱불이 밝힌 한옥의 골목 (Steps through the Hanok Alley with Horong…" at bounding box center [360, 153] width 356 height 13
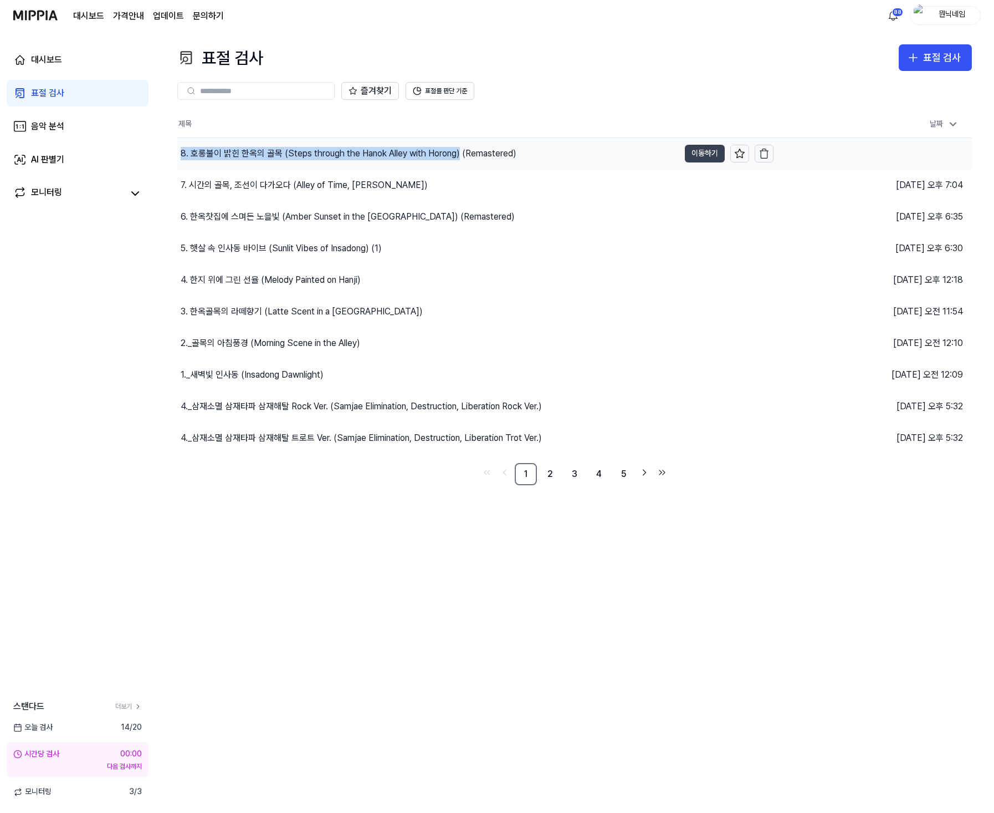
click at [687, 148] on button "이동하기" at bounding box center [705, 154] width 40 height 18
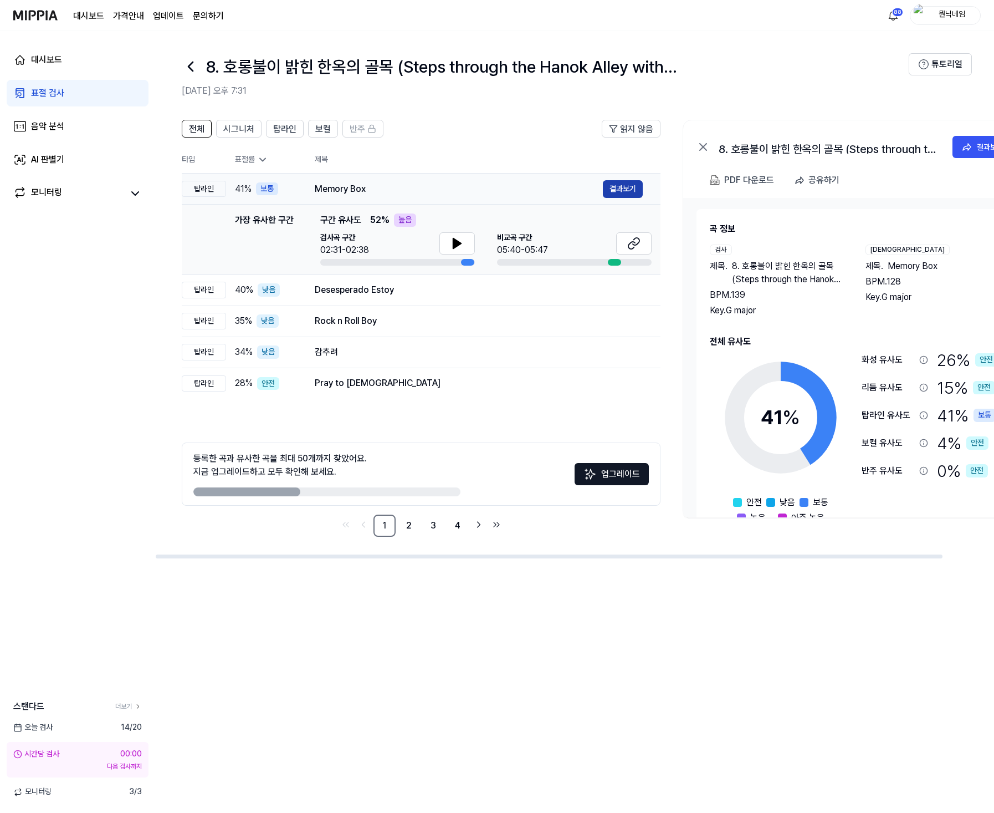
click at [617, 191] on button "결과보기" at bounding box center [623, 189] width 40 height 18
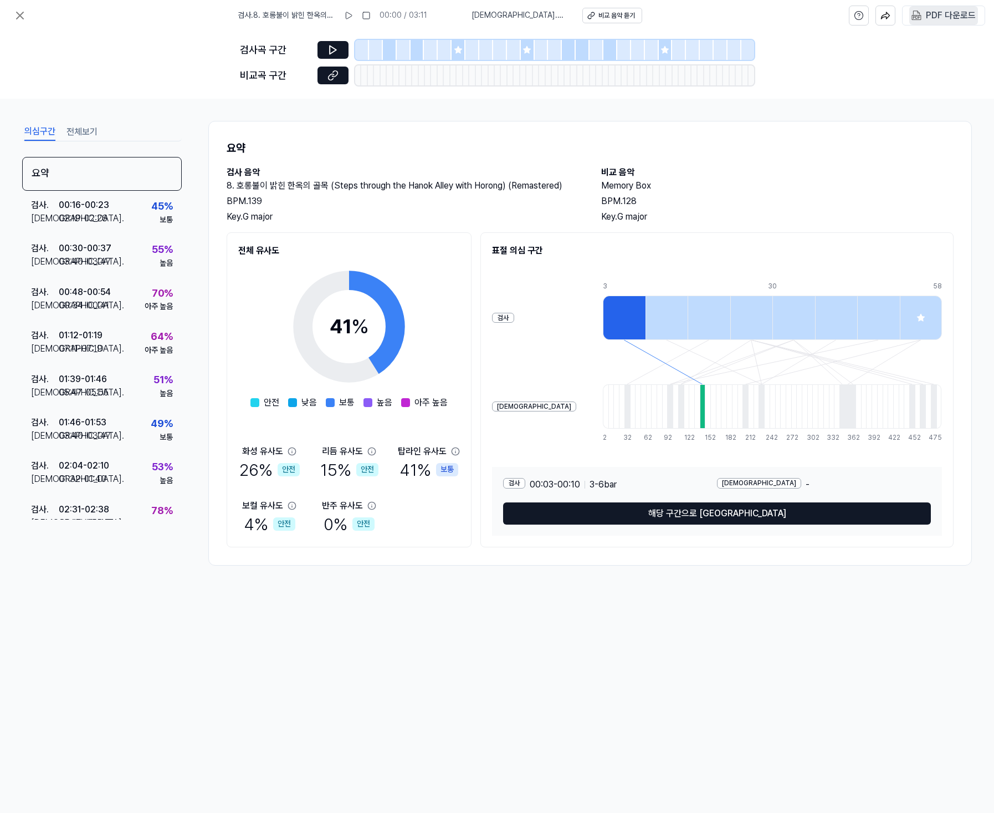
click at [943, 20] on div "PDF 다운로드" at bounding box center [951, 15] width 50 height 14
